Goal: Navigation & Orientation: Understand site structure

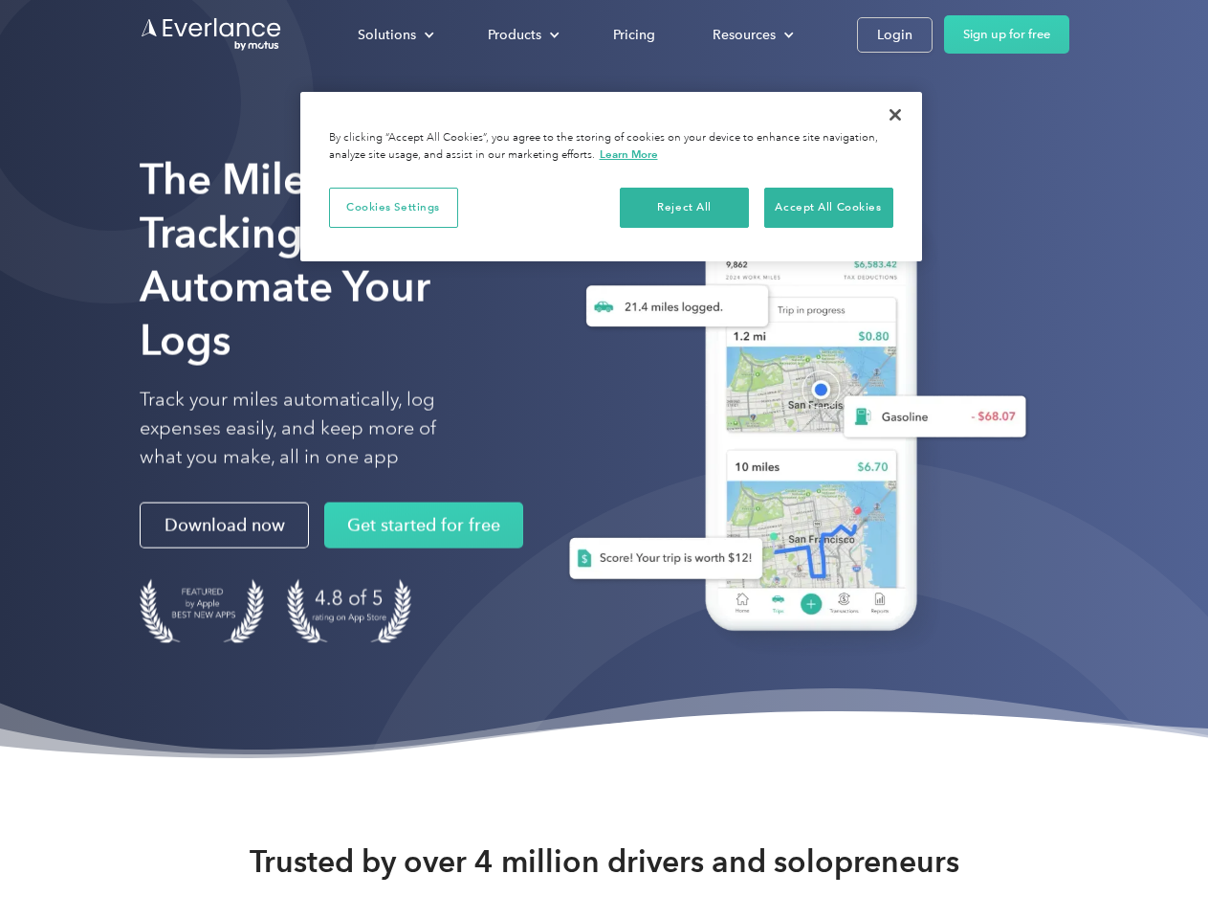
click at [395, 34] on div "Solutions" at bounding box center [387, 35] width 58 height 24
click at [521, 34] on div "Products" at bounding box center [515, 35] width 54 height 24
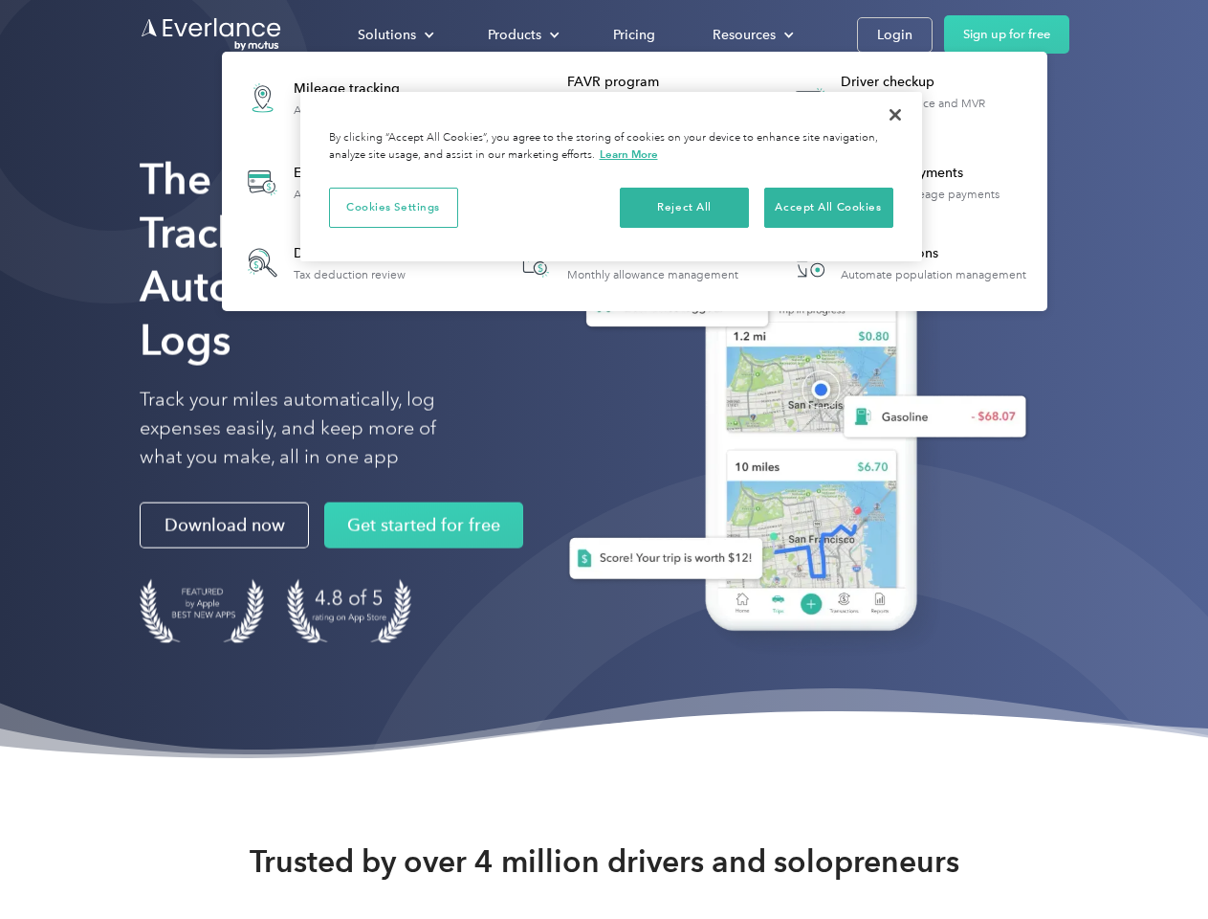
click at [751, 34] on div "Resources" at bounding box center [744, 35] width 63 height 24
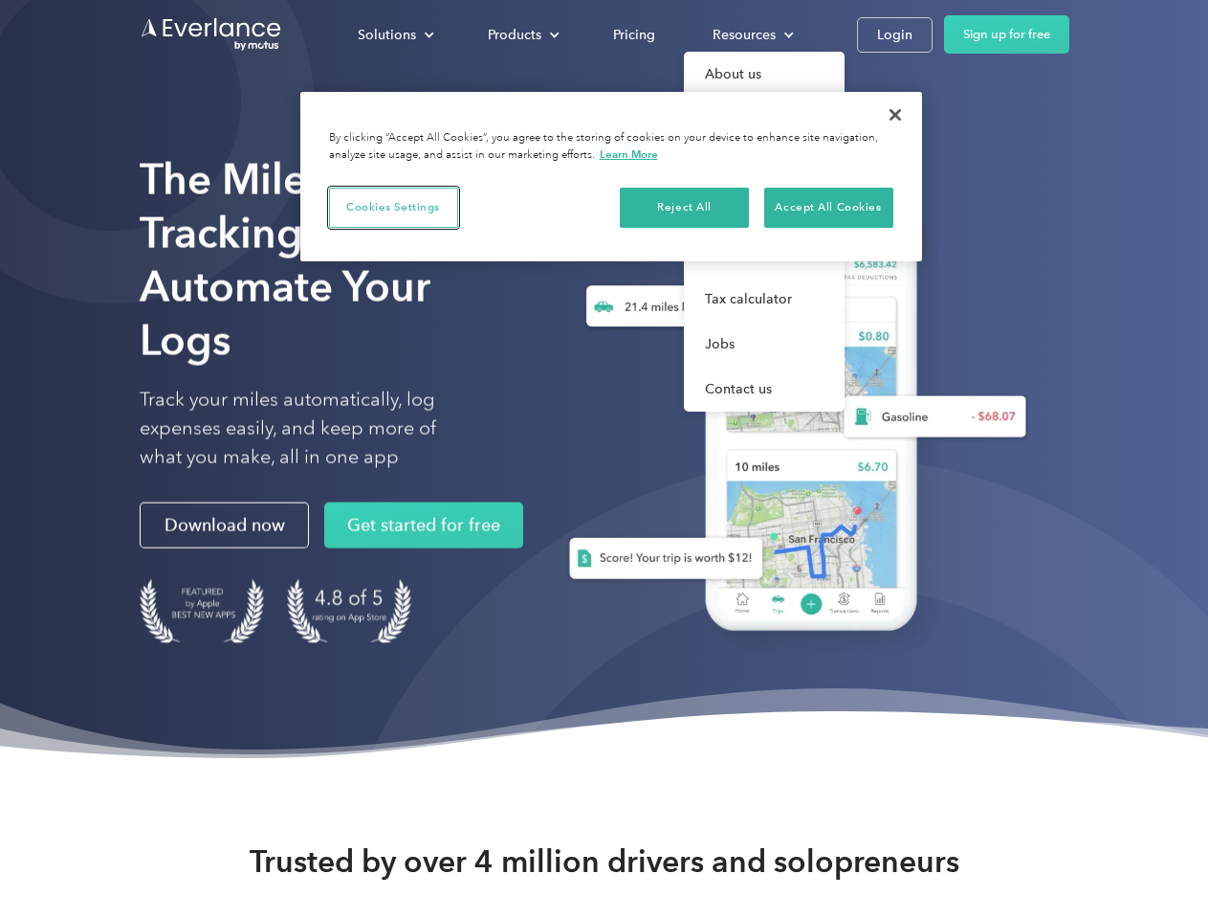
click at [393, 207] on button "Cookies Settings" at bounding box center [393, 208] width 129 height 40
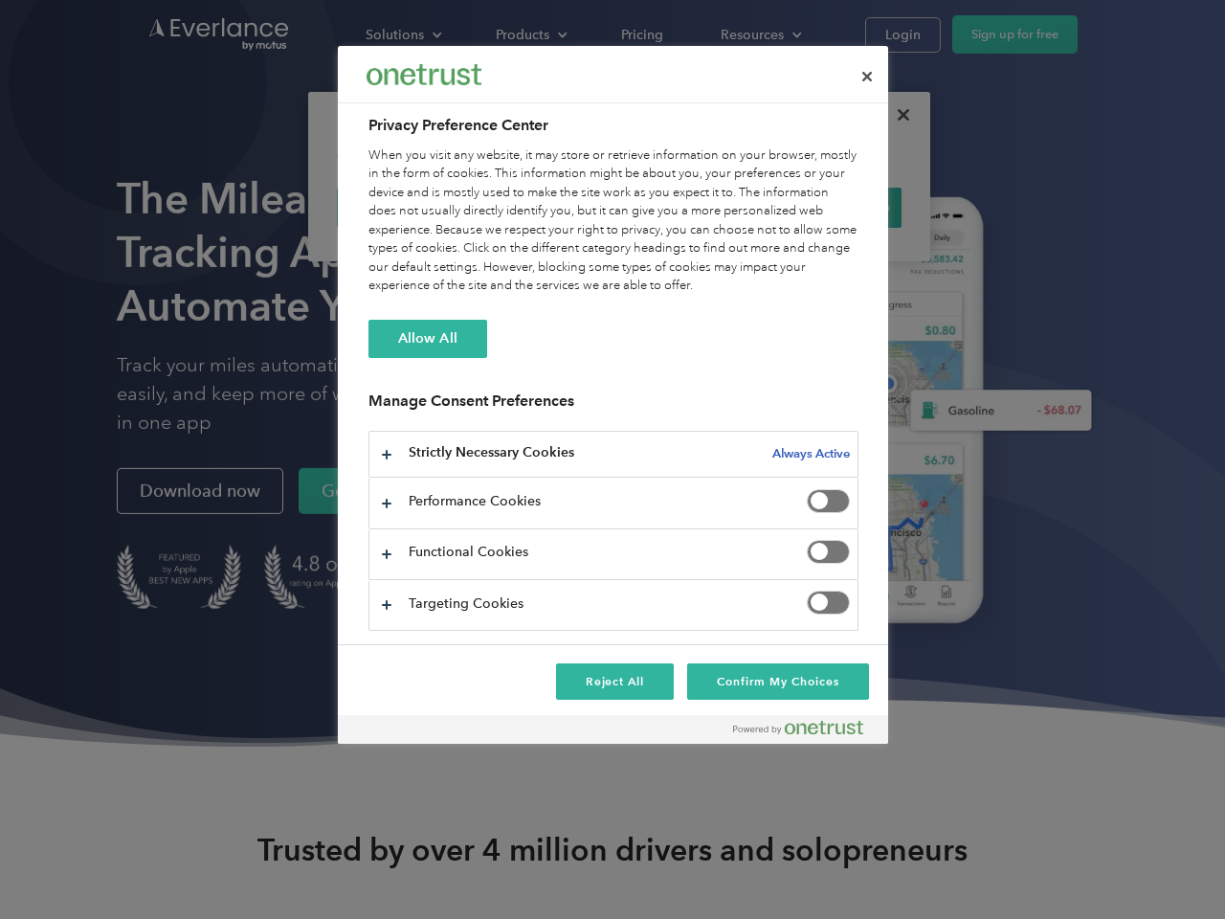
click at [685, 207] on div "When you visit any website, it may store or retrieve information on your browse…" at bounding box center [613, 220] width 490 height 149
click at [829, 207] on div "When you visit any website, it may store or retrieve information on your browse…" at bounding box center [613, 220] width 490 height 149
click at [896, 115] on div at bounding box center [612, 459] width 1225 height 919
